Goal: Task Accomplishment & Management: Use online tool/utility

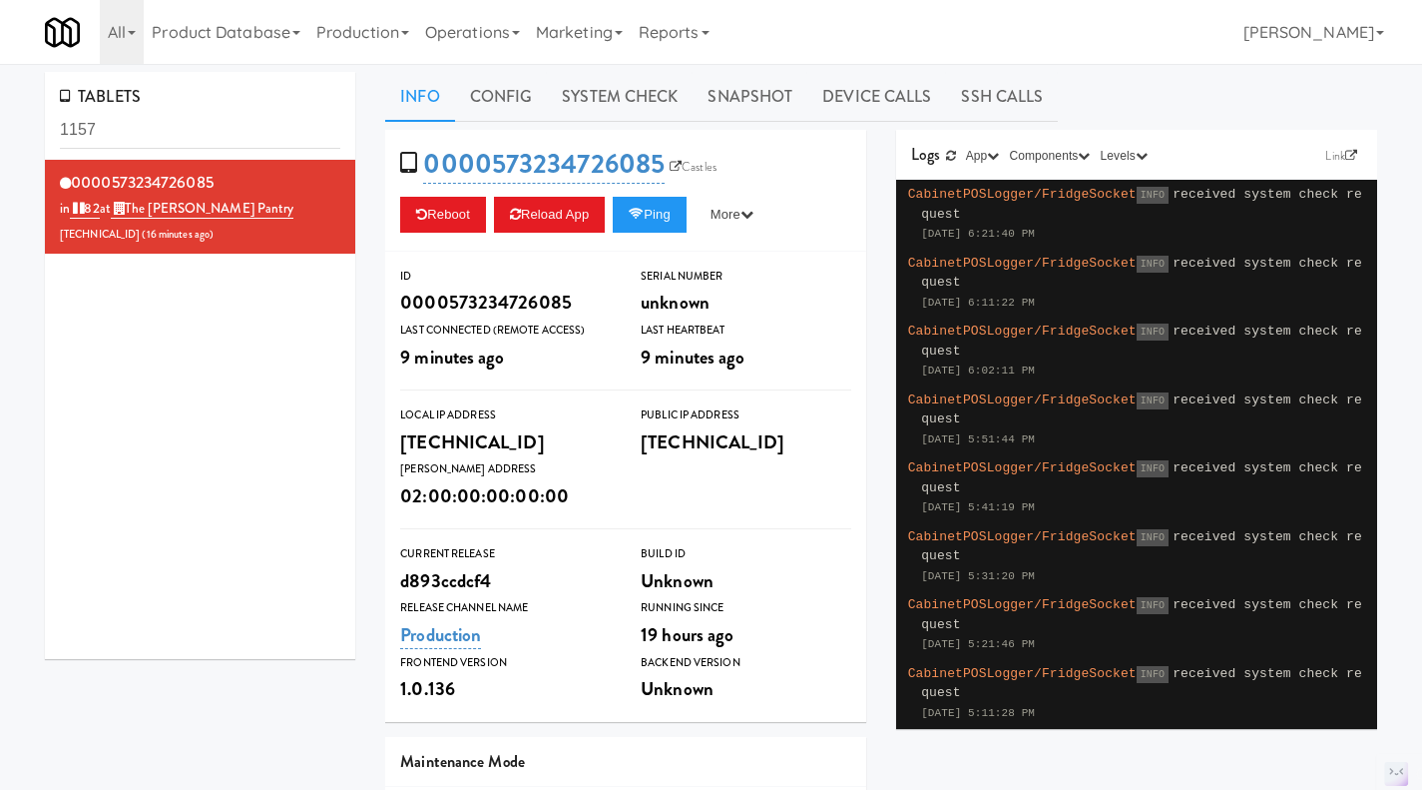
click at [445, 27] on link "Operations" at bounding box center [472, 32] width 111 height 64
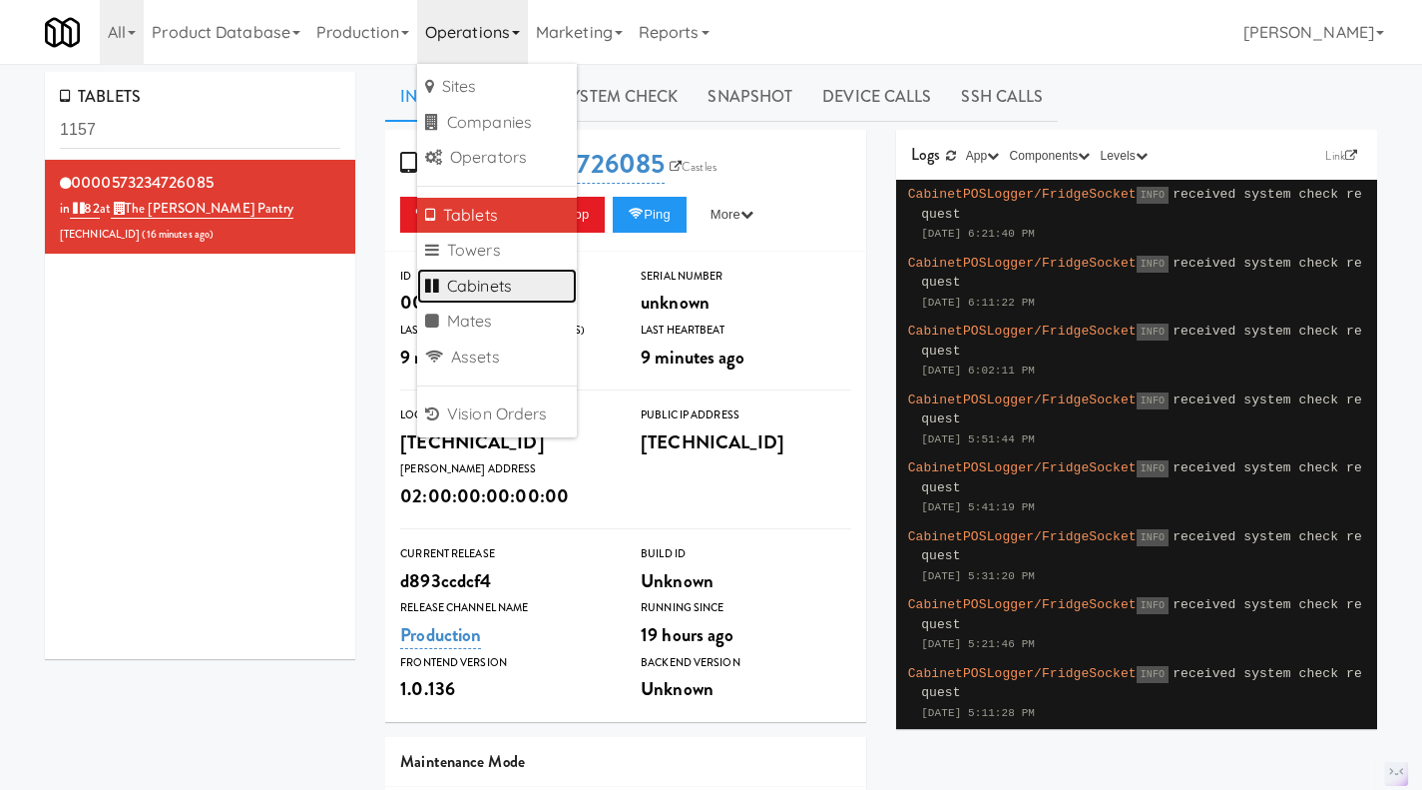
click at [518, 283] on link "Cabinets" at bounding box center [497, 287] width 160 height 36
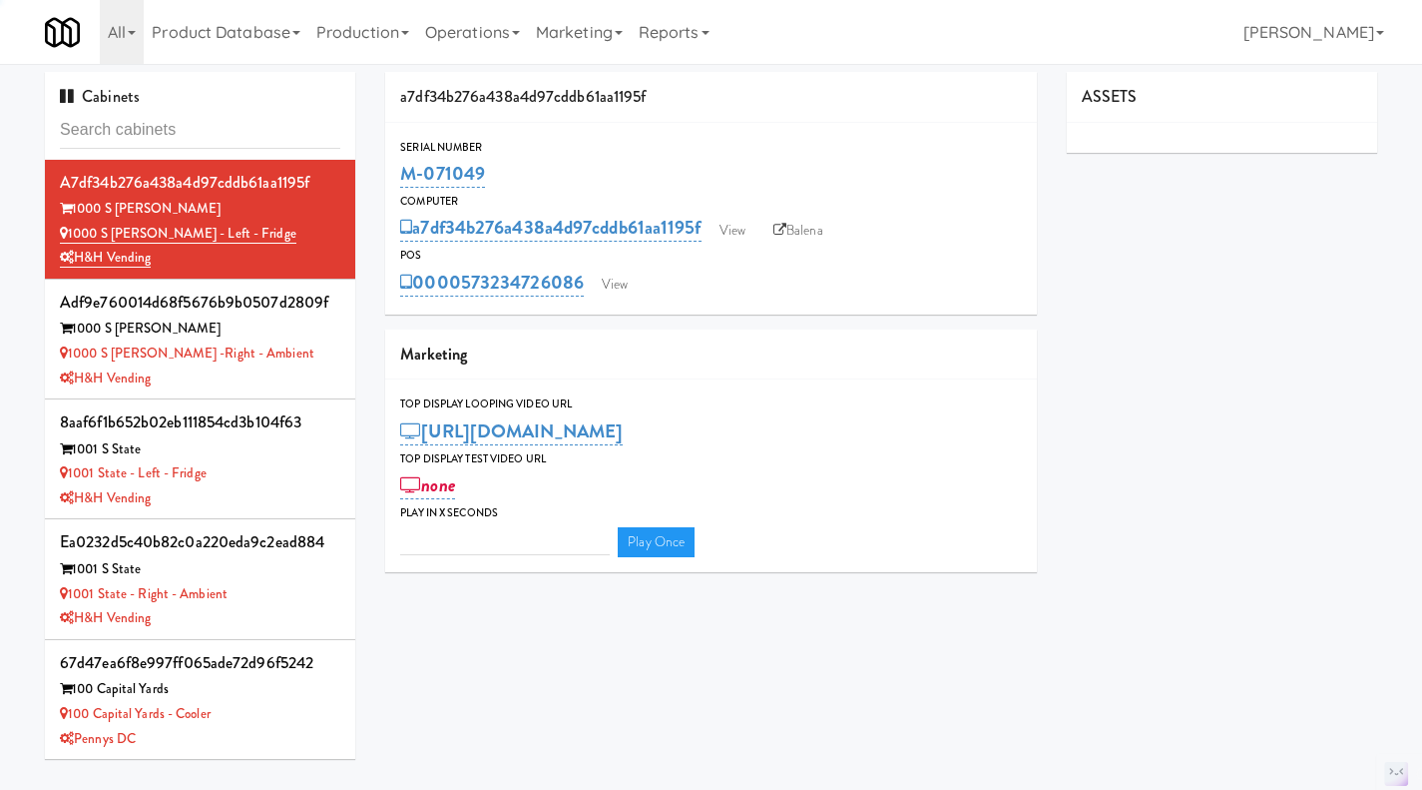
type input "3"
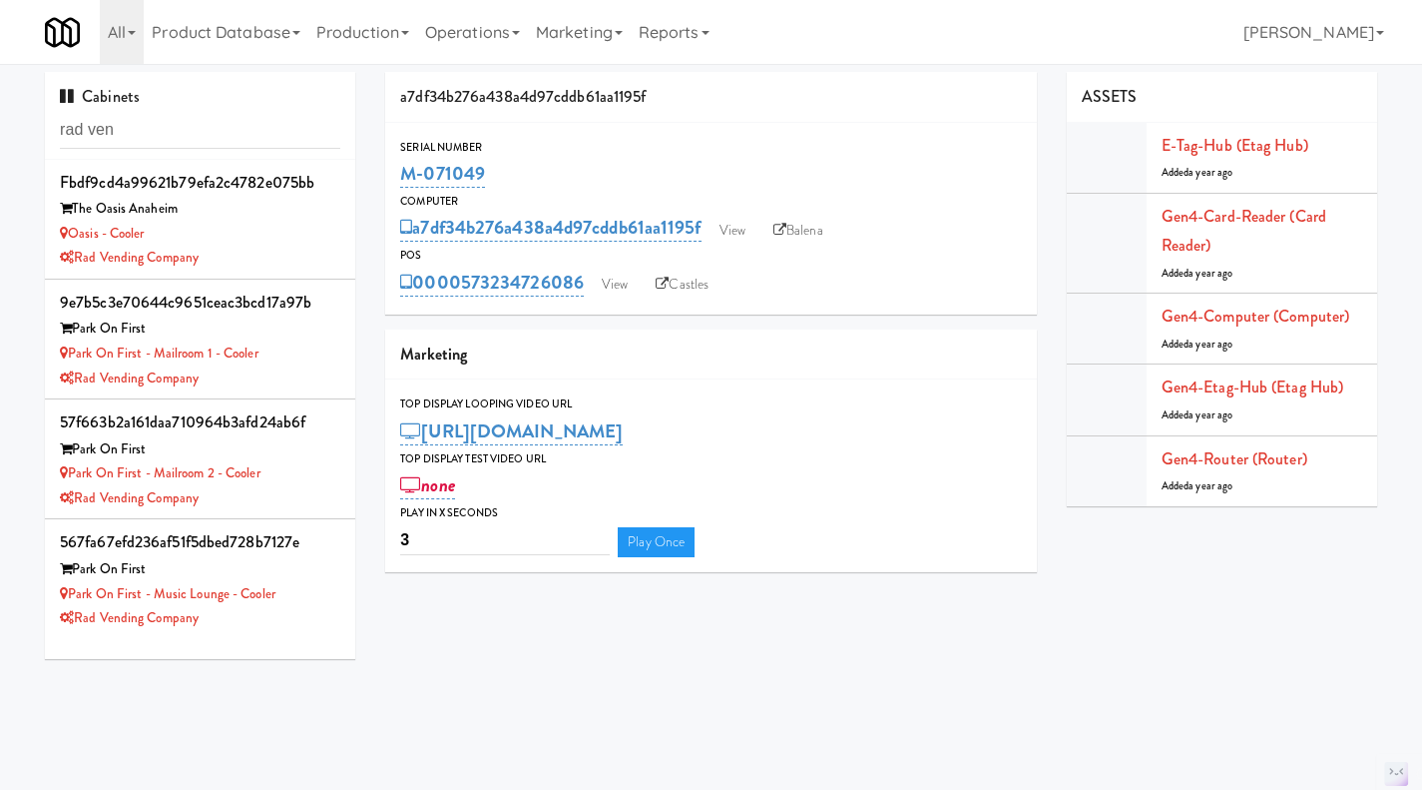
type input "rad ven"
click at [299, 476] on div "Park on First - Mailroom 2 - Cooler" at bounding box center [200, 473] width 280 height 25
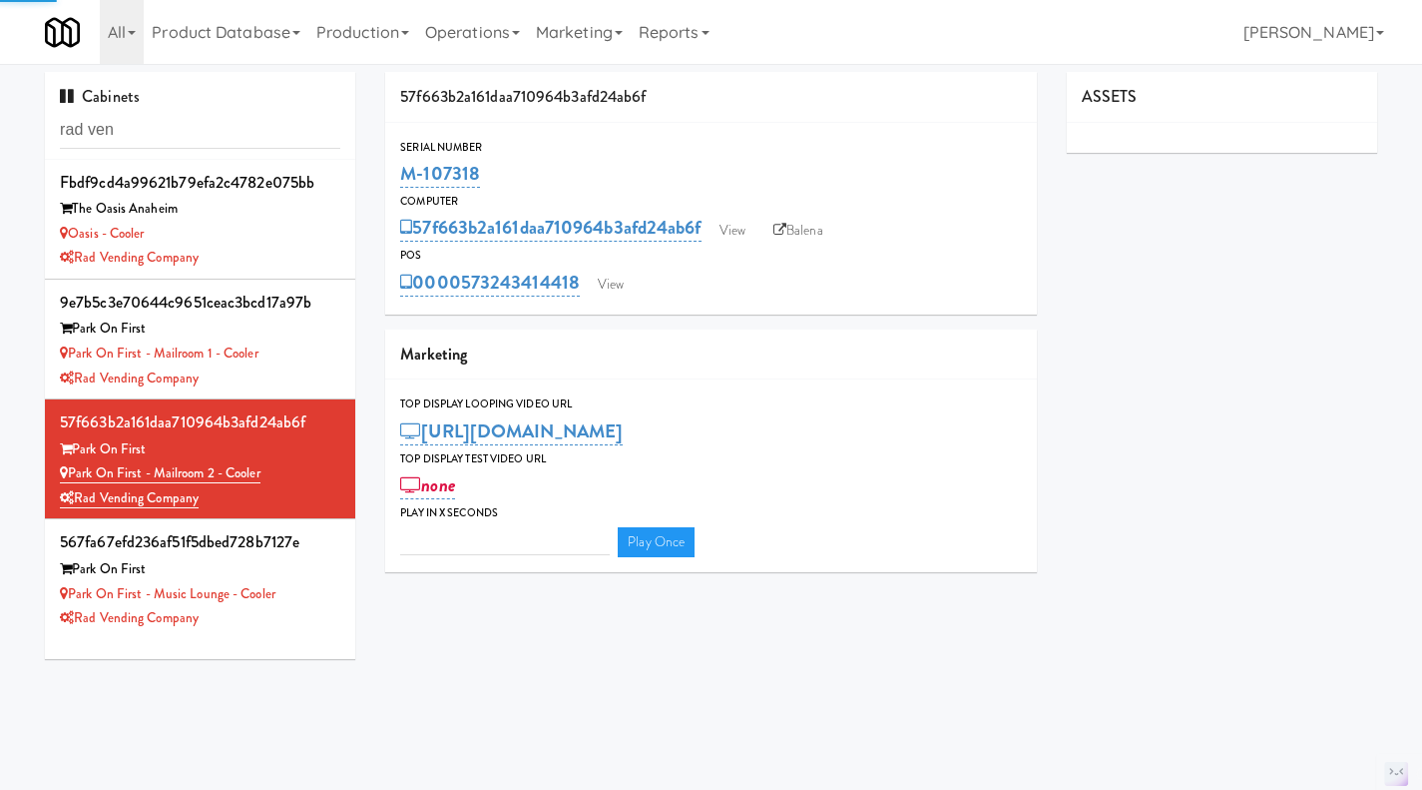
type input "3"
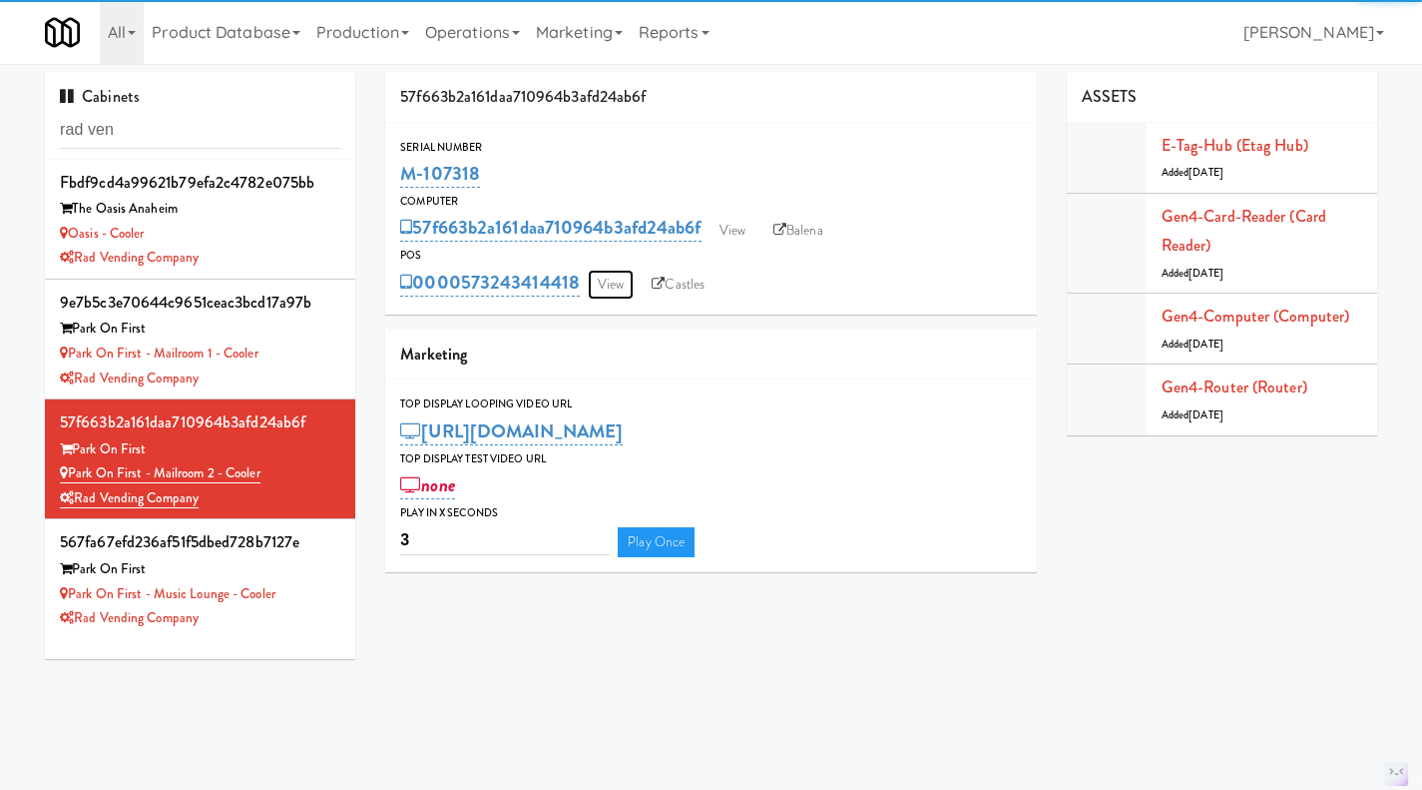
click at [618, 291] on link "View" at bounding box center [611, 285] width 46 height 30
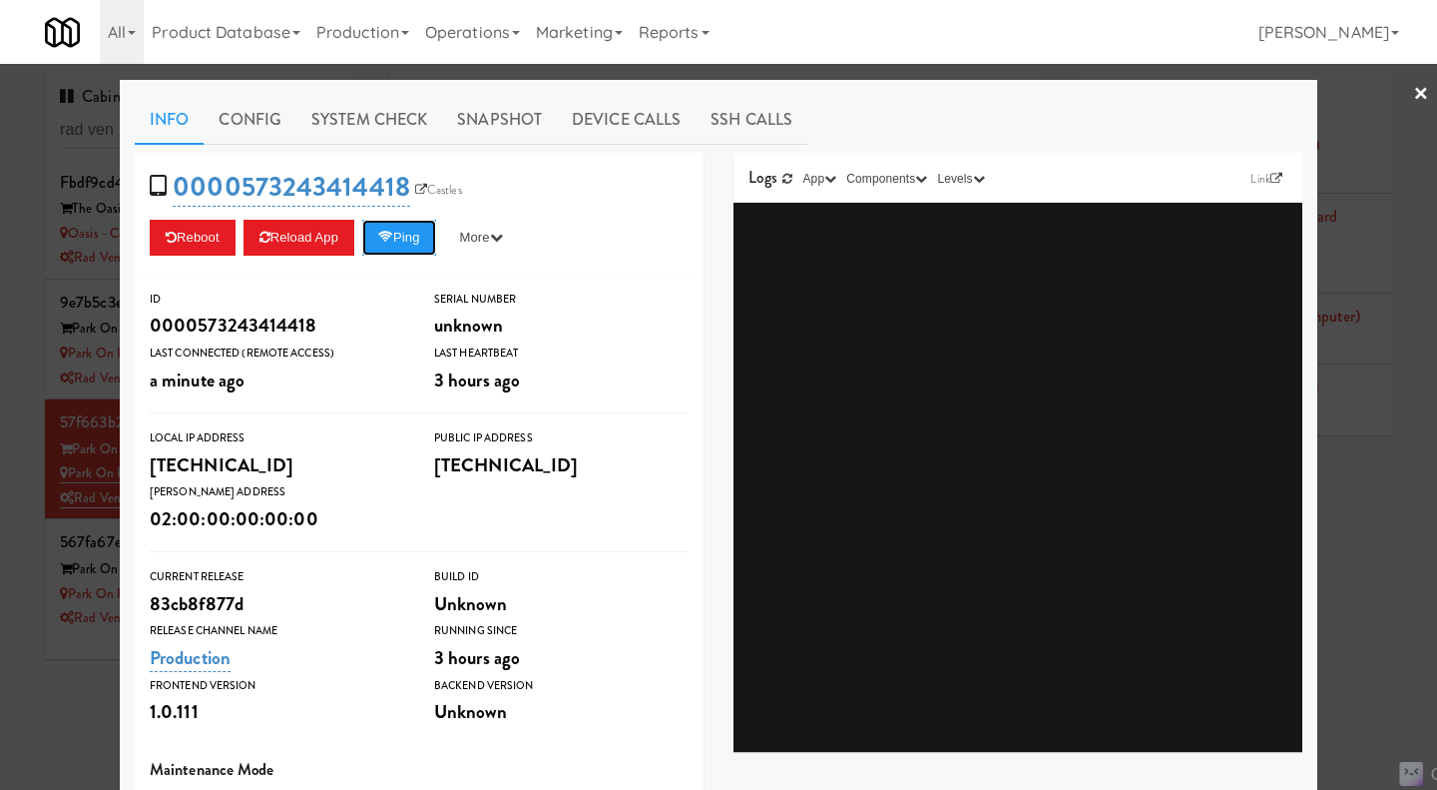
click at [408, 239] on button "Ping" at bounding box center [399, 238] width 74 height 36
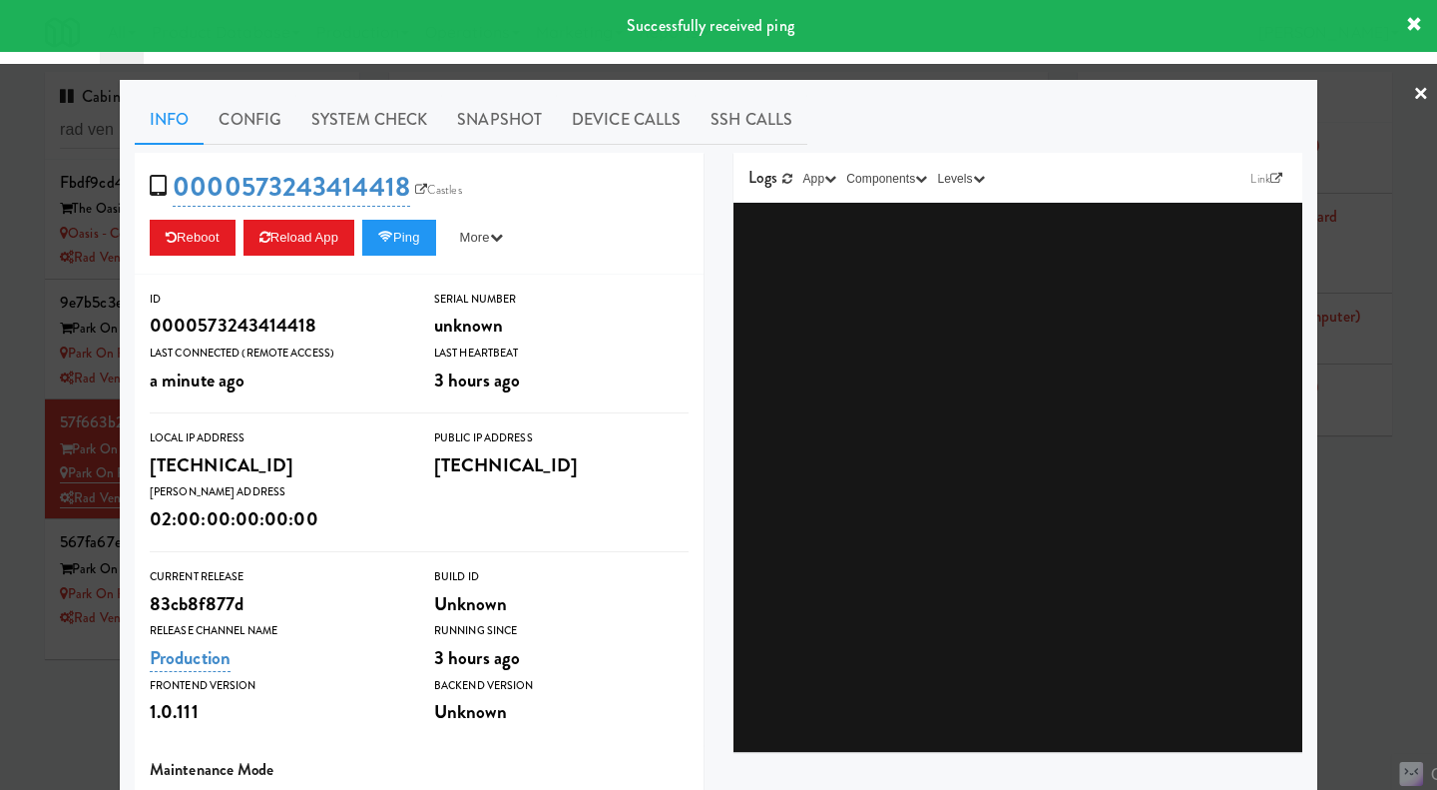
drag, startPoint x: 72, startPoint y: 739, endPoint x: 84, endPoint y: 715, distance: 26.8
click at [79, 739] on div at bounding box center [718, 395] width 1437 height 790
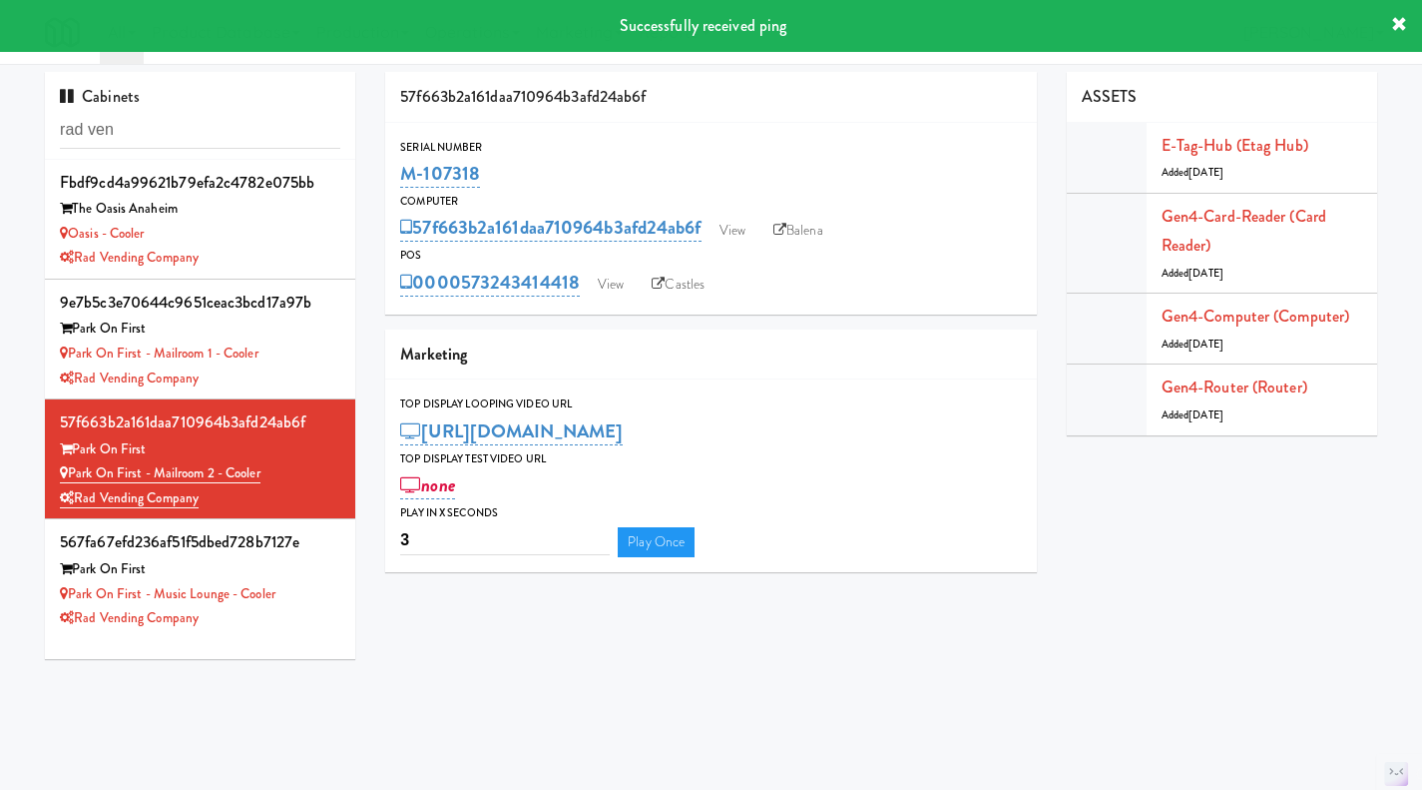
drag, startPoint x: 550, startPoint y: 156, endPoint x: 395, endPoint y: 159, distance: 154.7
click at [395, 159] on div "Serial Number M-107318" at bounding box center [711, 165] width 652 height 54
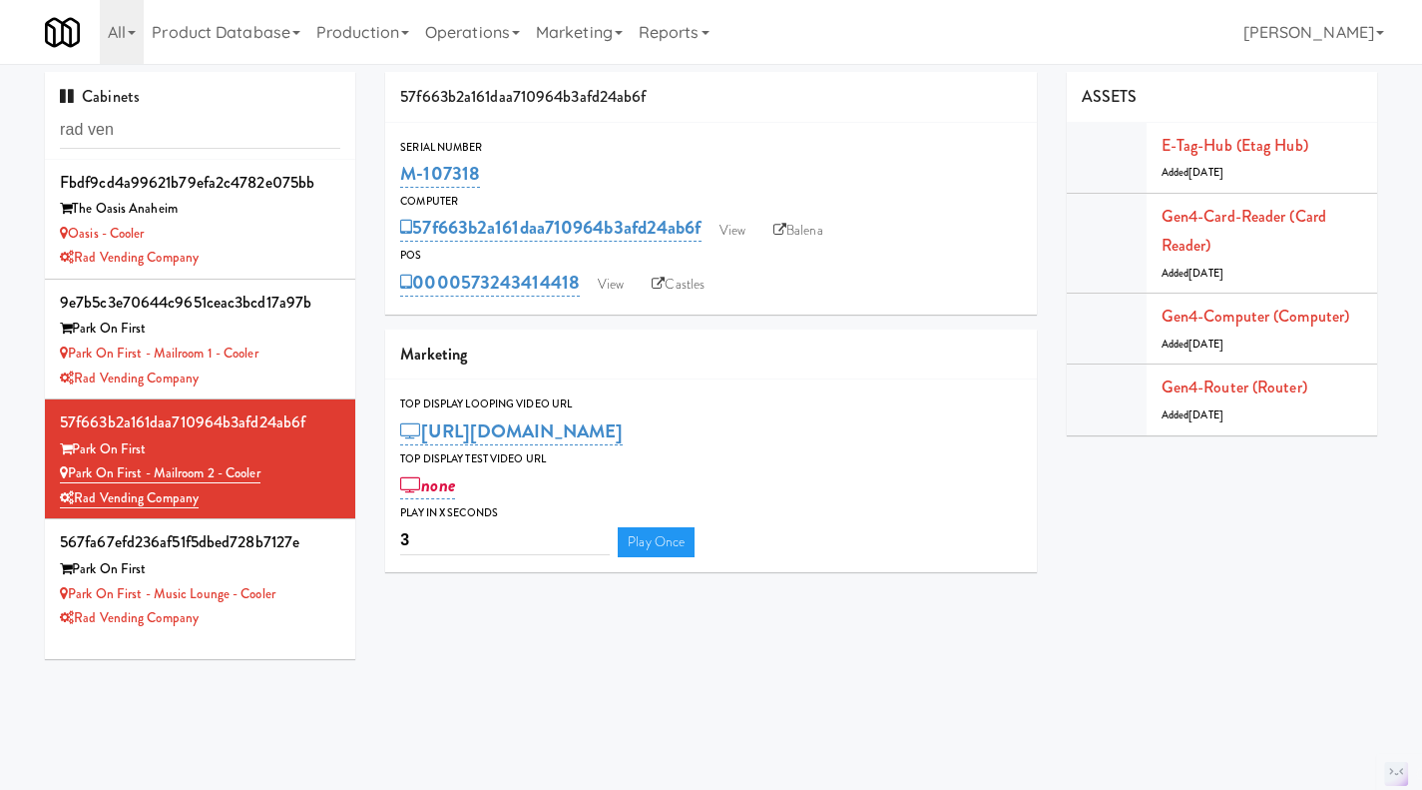
drag, startPoint x: 526, startPoint y: 172, endPoint x: 402, endPoint y: 168, distance: 123.8
click at [402, 168] on div "M-107318" at bounding box center [711, 174] width 622 height 34
copy link "M-107318"
drag, startPoint x: 580, startPoint y: 298, endPoint x: 466, endPoint y: 303, distance: 113.9
click at [466, 303] on div "Serial Number M-107318 Computer 57f663b2a161daa710964b3afd24ab6f View Balena PO…" at bounding box center [711, 219] width 652 height 192
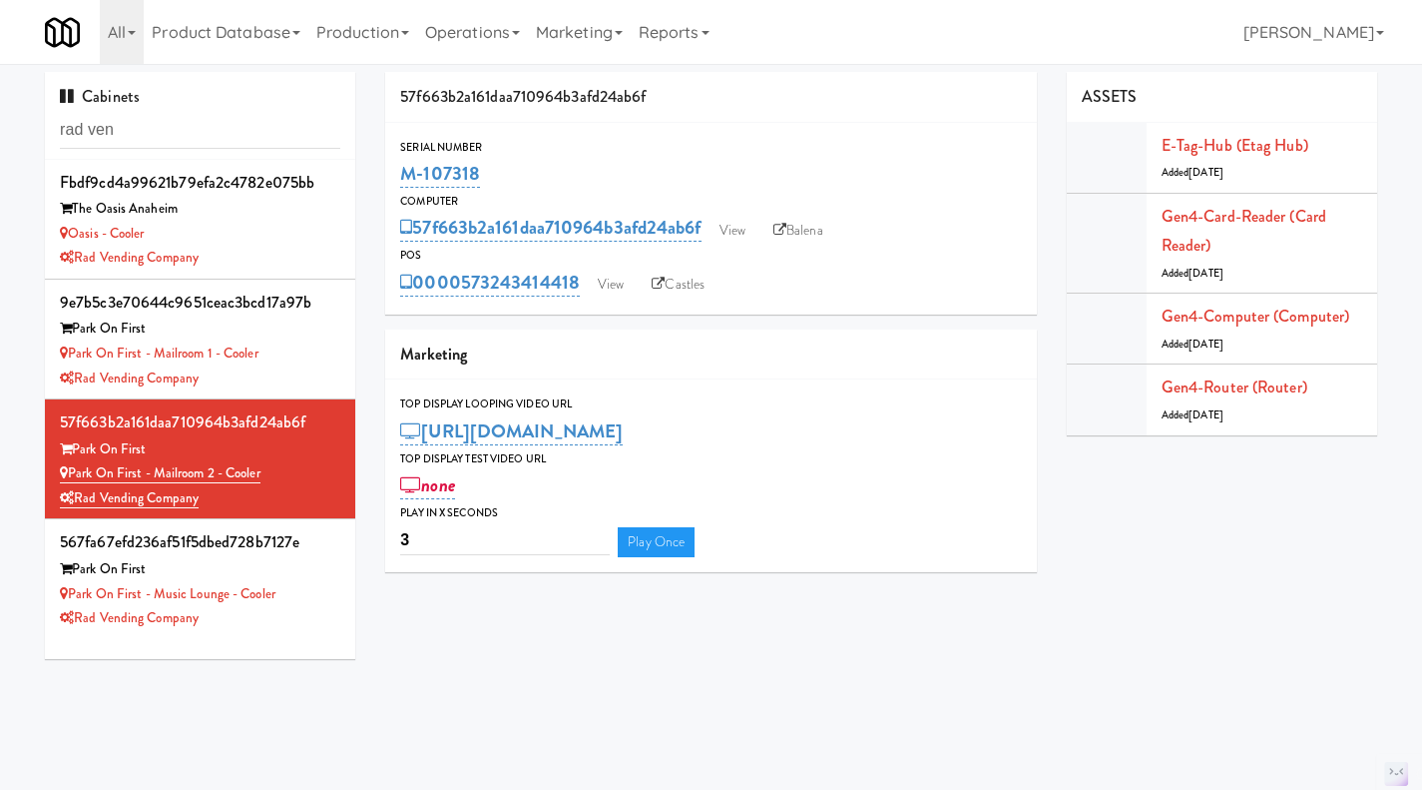
copy link "573243414418"
